Goal: Register for event/course

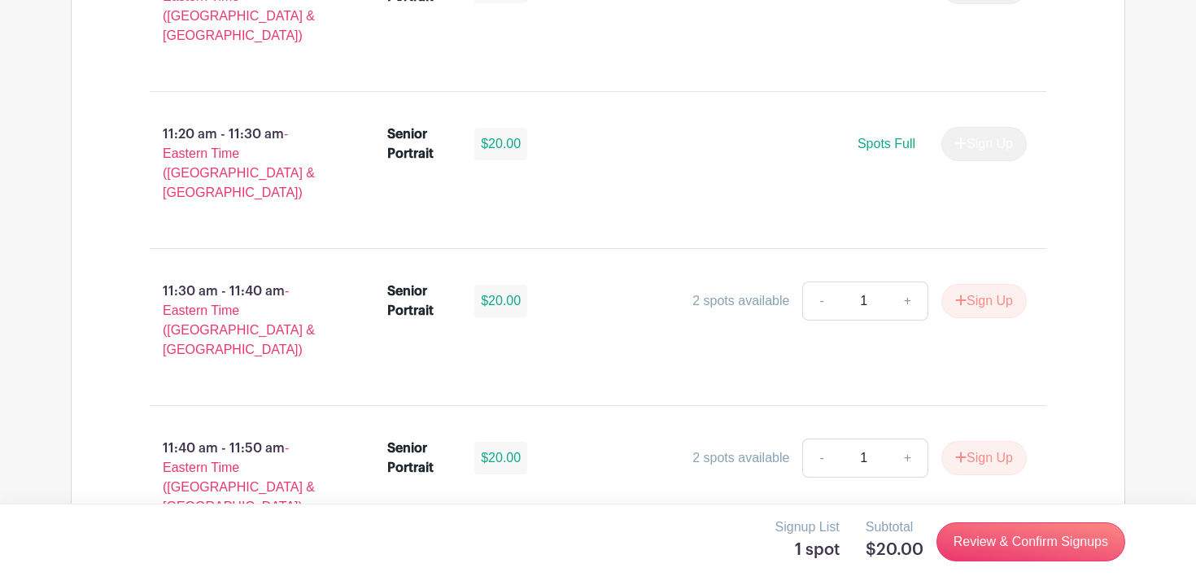
scroll to position [4233, 0]
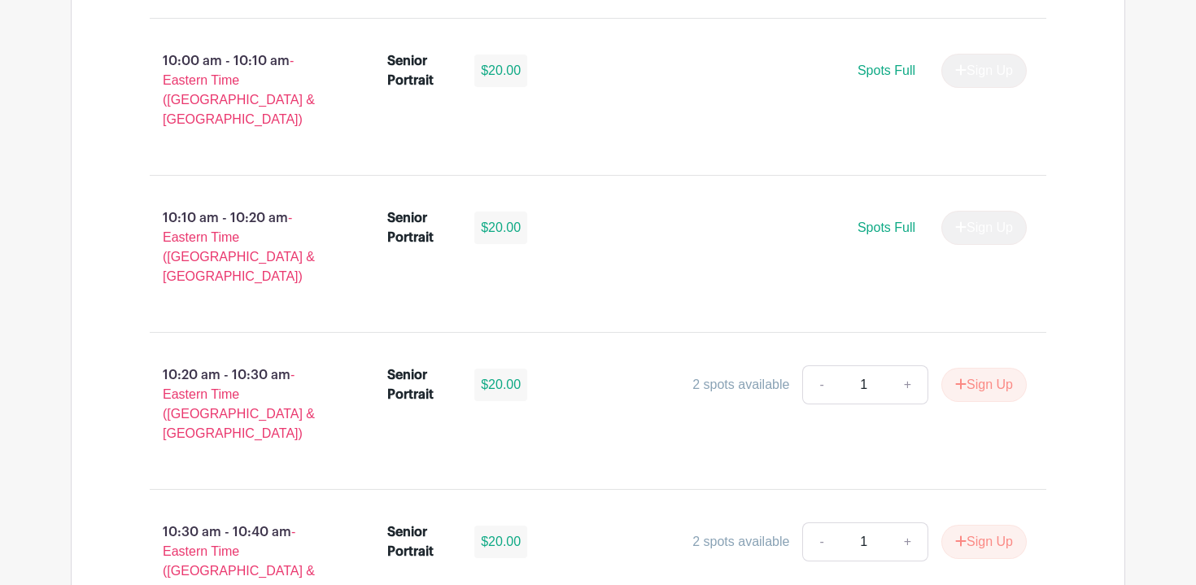
scroll to position [3037, 0]
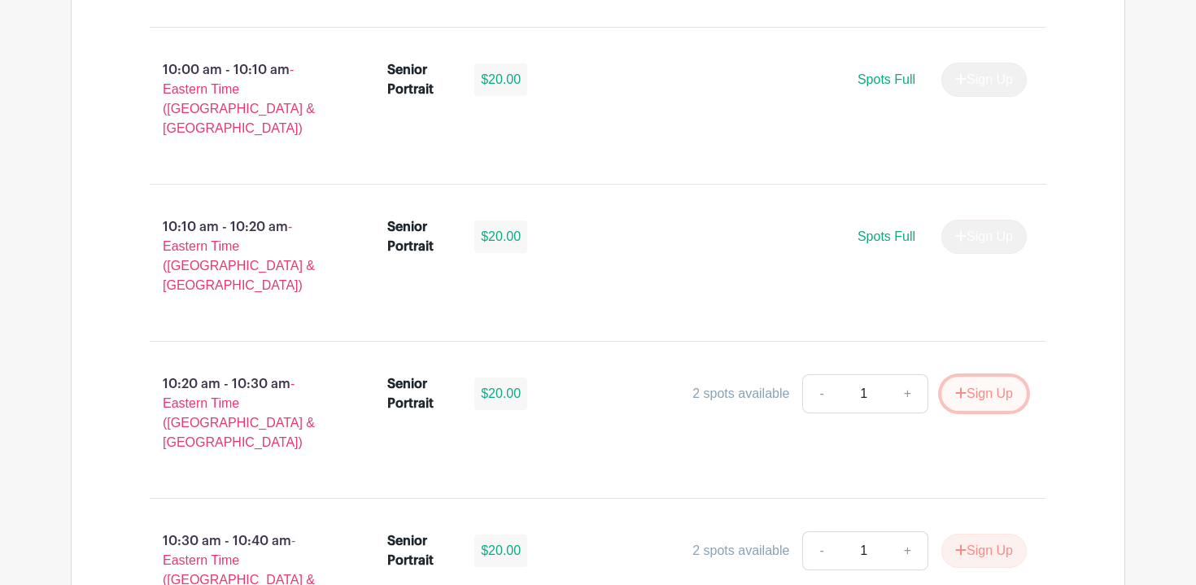
click at [965, 377] on button "Sign Up" at bounding box center [983, 394] width 85 height 34
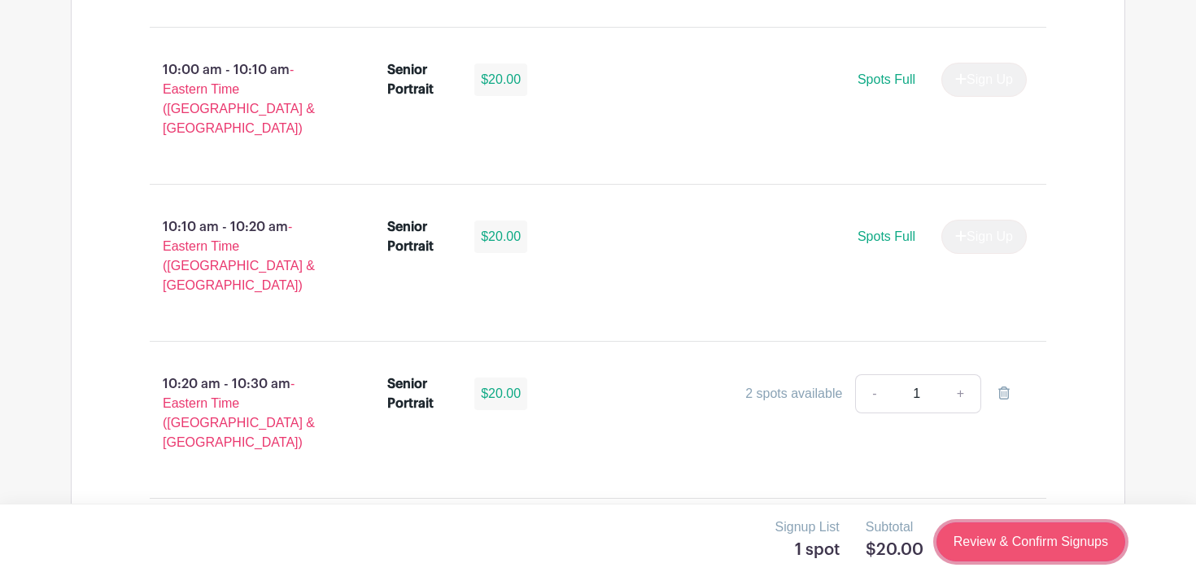
click at [996, 542] on link "Review & Confirm Signups" at bounding box center [1031, 541] width 189 height 39
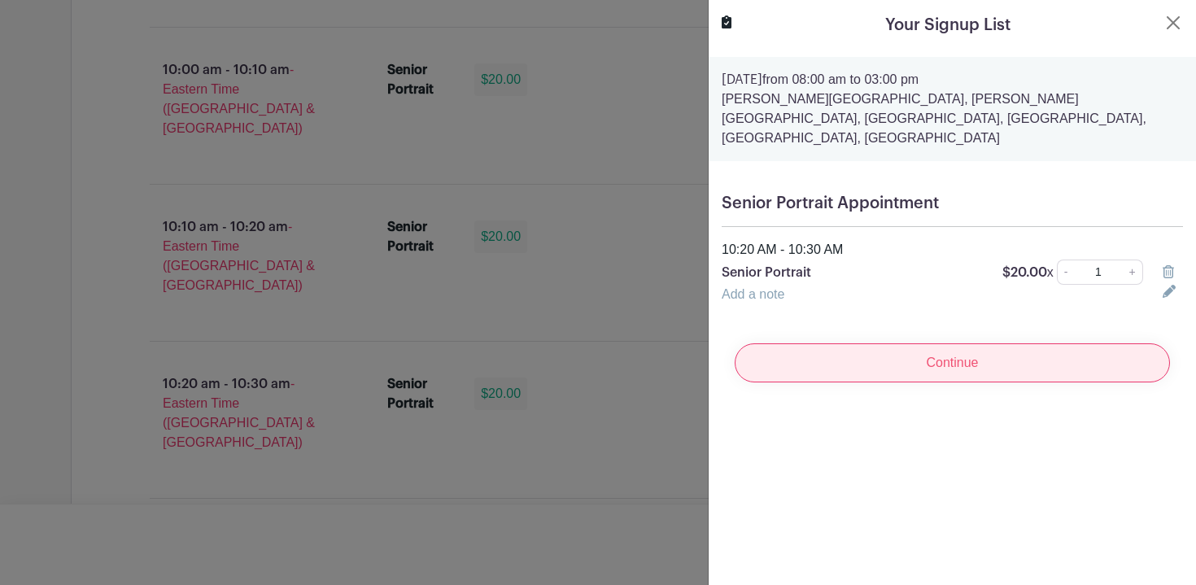
click at [1004, 343] on input "Continue" at bounding box center [952, 362] width 435 height 39
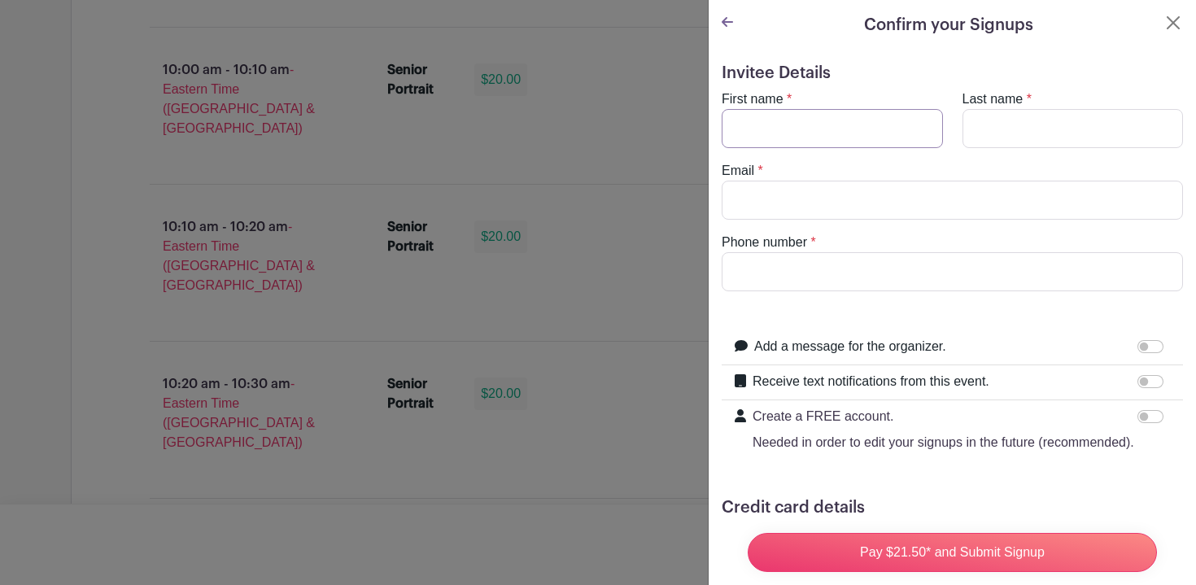
click at [807, 143] on input "First name" at bounding box center [832, 128] width 221 height 39
type input "MG"
click at [1093, 138] on input "Last name" at bounding box center [1073, 128] width 221 height 39
type input "[PERSON_NAME]"
click at [956, 218] on input "Email" at bounding box center [952, 200] width 461 height 39
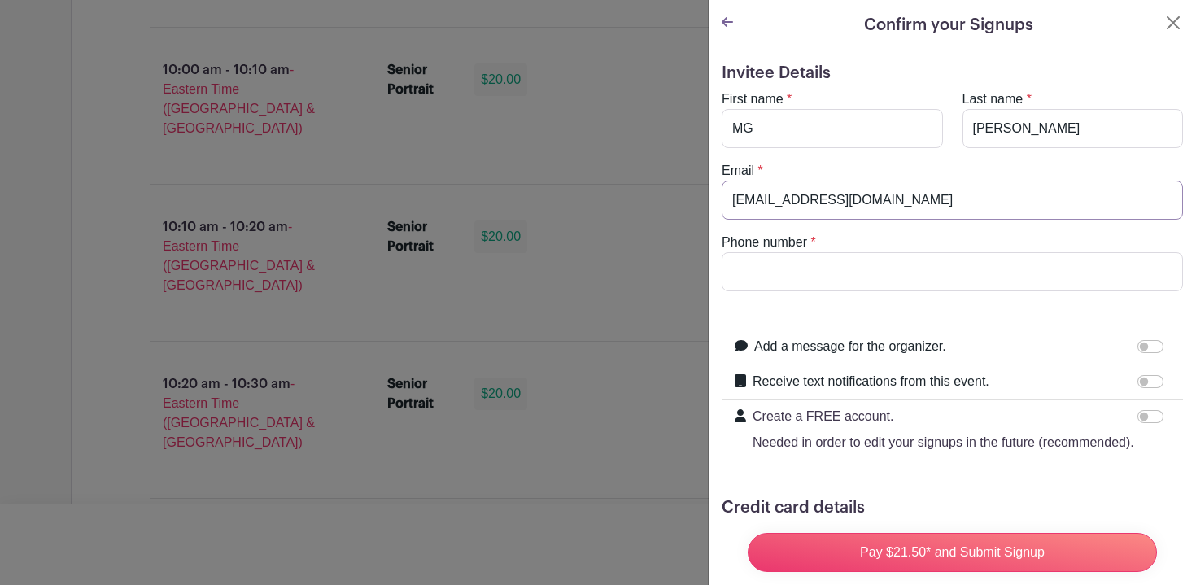
type input "[EMAIL_ADDRESS][DOMAIN_NAME]"
click at [955, 277] on input "Phone number" at bounding box center [952, 271] width 461 height 39
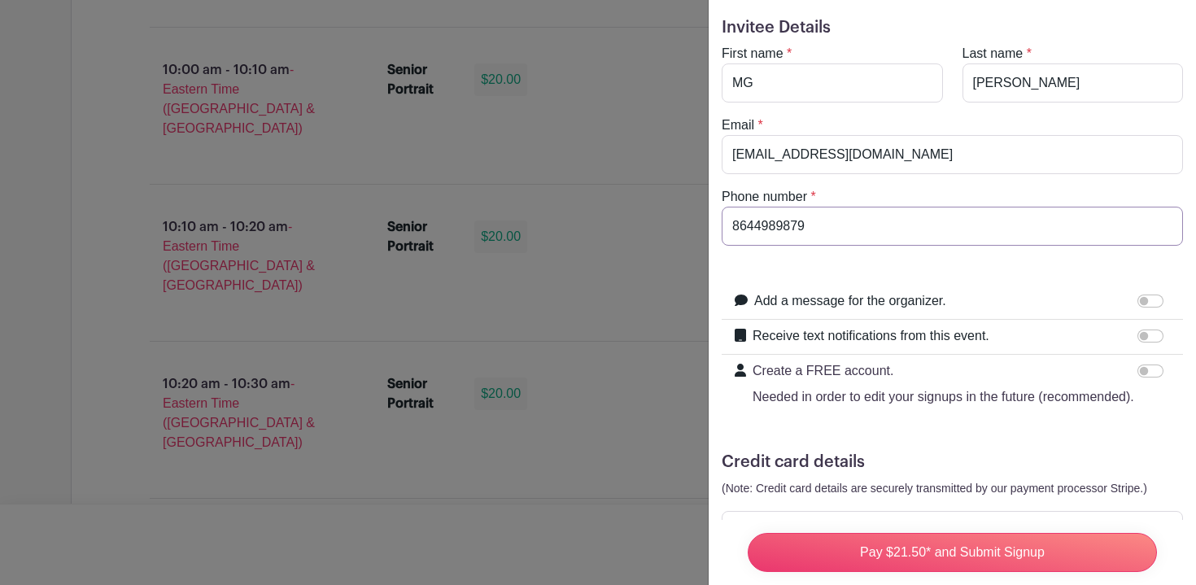
scroll to position [111, 0]
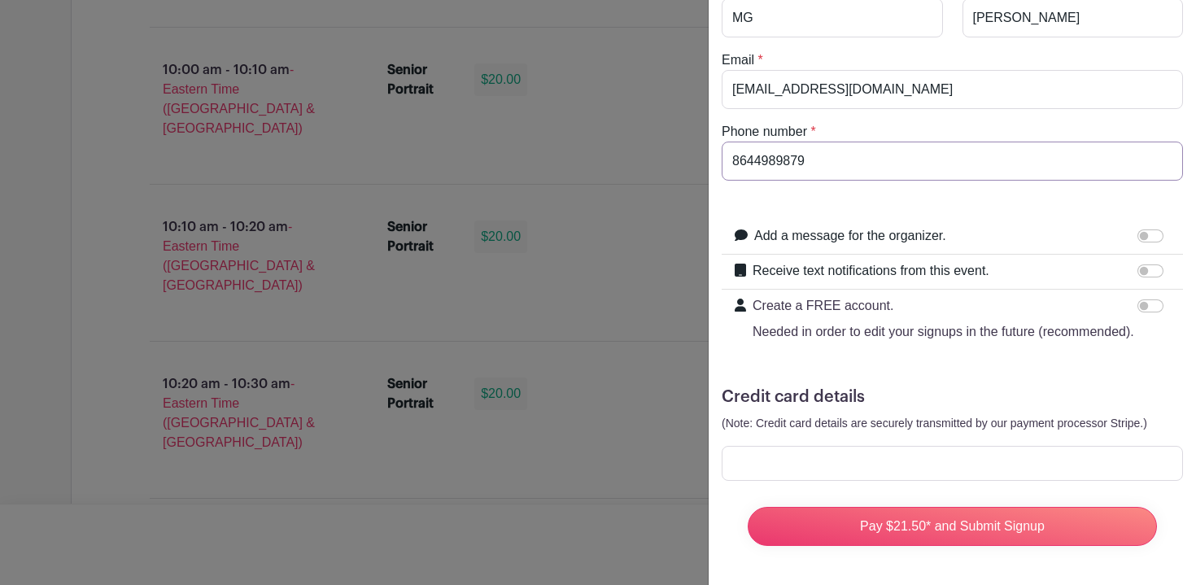
type input "8644989879"
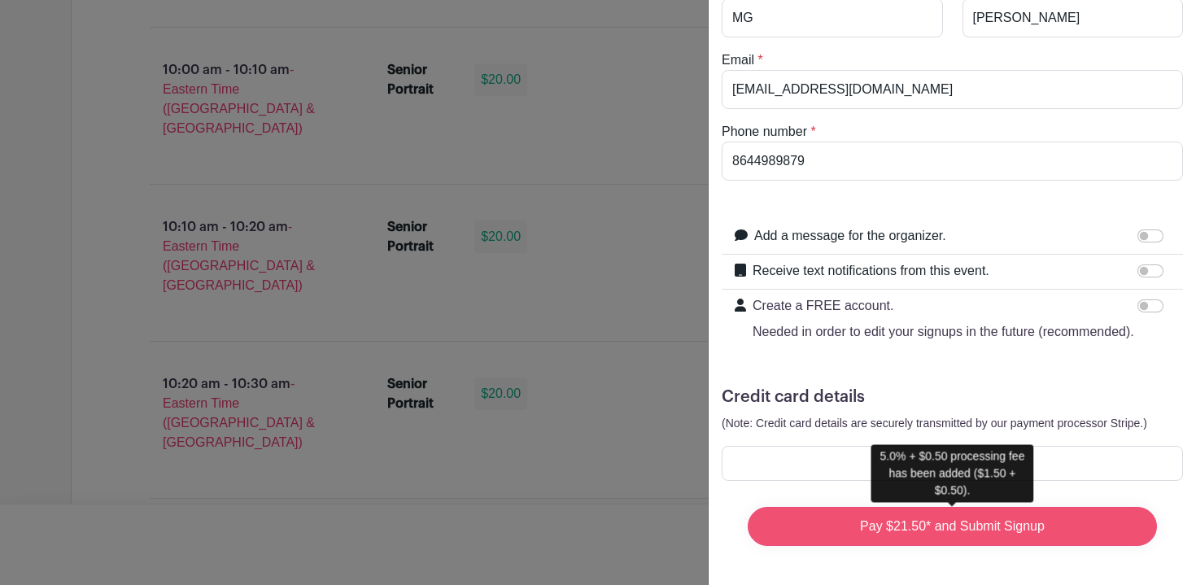
click at [1000, 538] on input "Pay $21.50* and Submit Signup" at bounding box center [952, 526] width 409 height 39
